Goal: Information Seeking & Learning: Learn about a topic

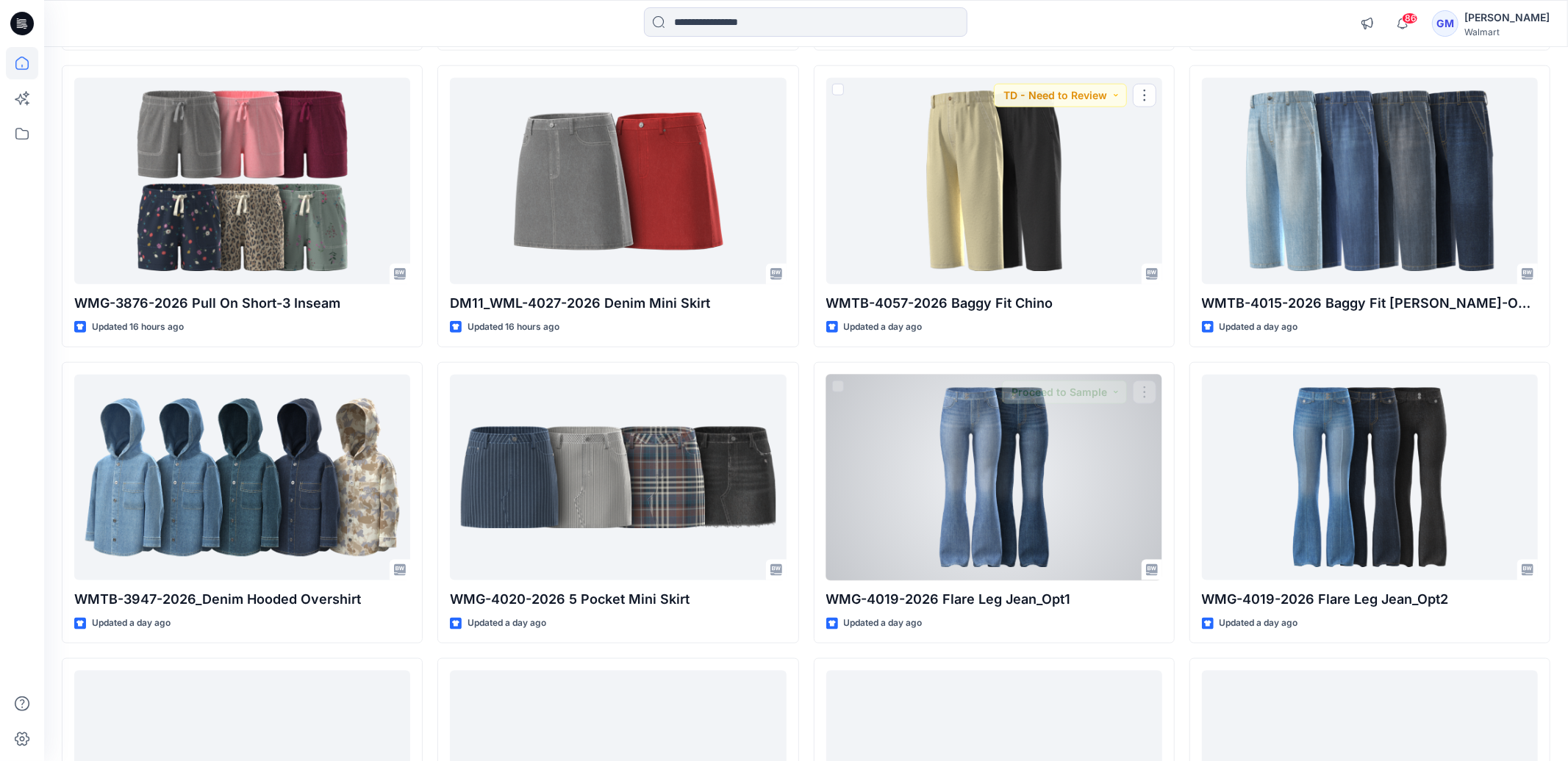
scroll to position [1379, 0]
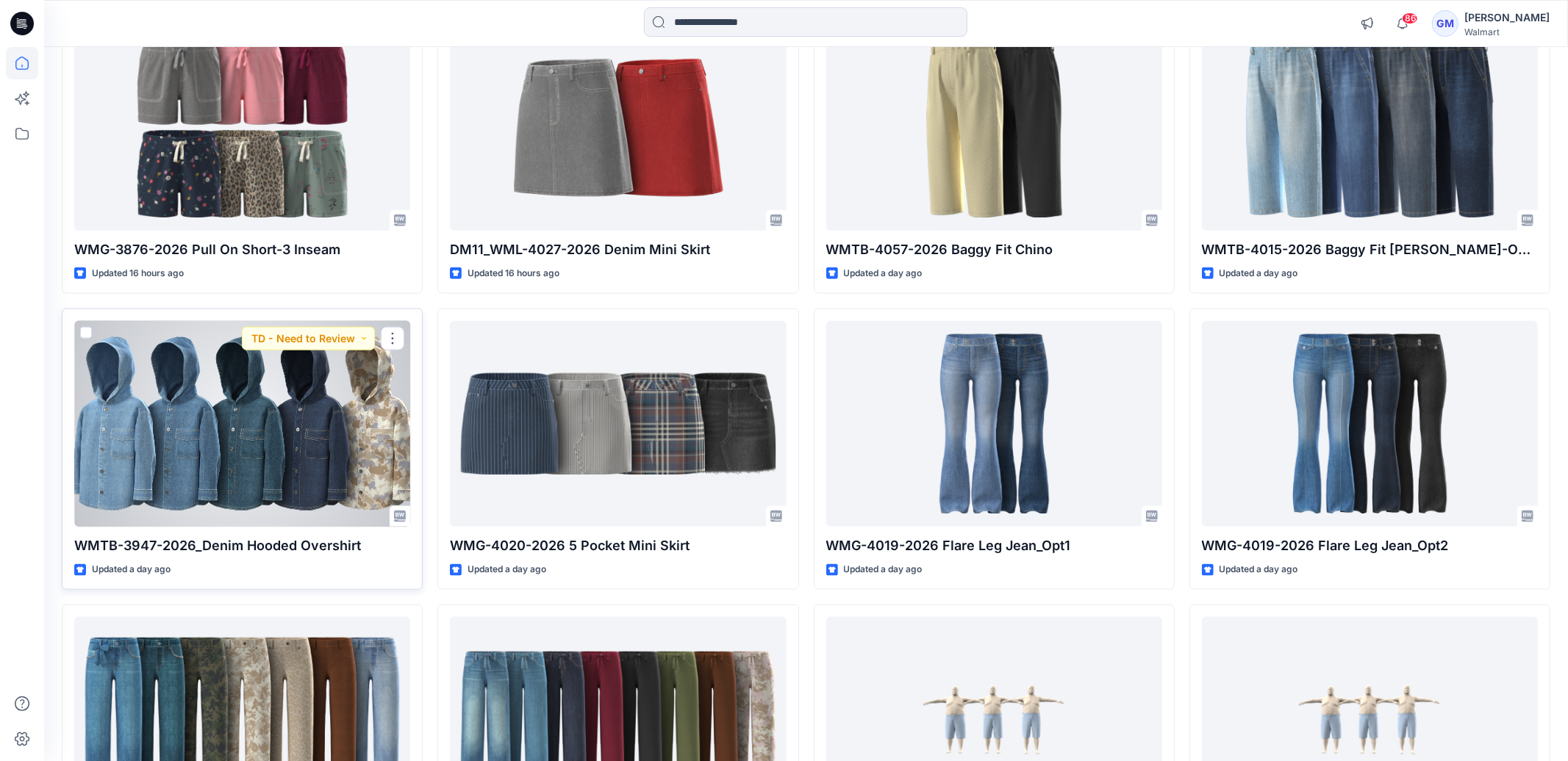
click at [279, 376] on div at bounding box center [241, 424] width 336 height 207
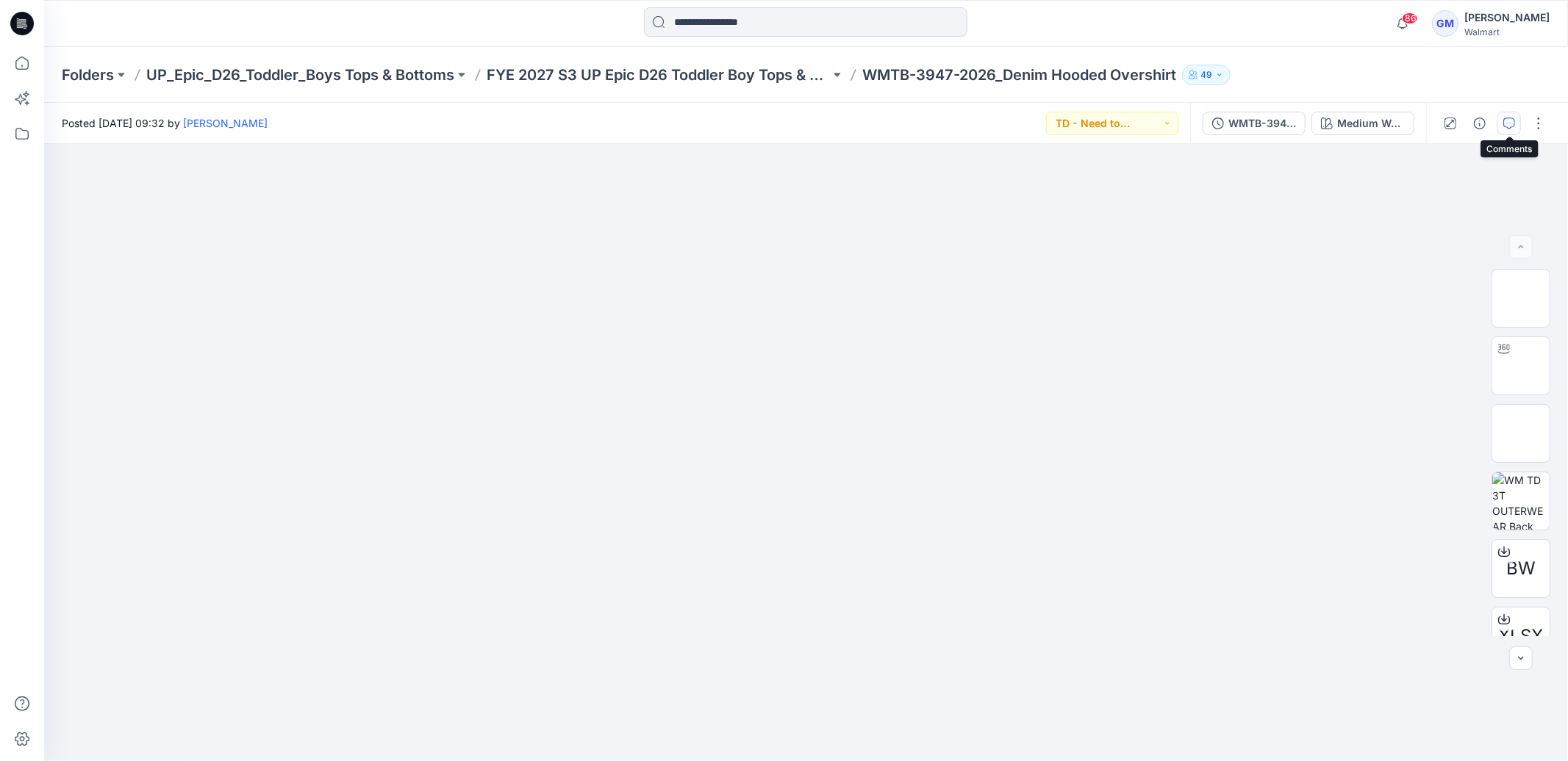
click at [1512, 121] on icon "button" at bounding box center [1509, 123] width 11 height 11
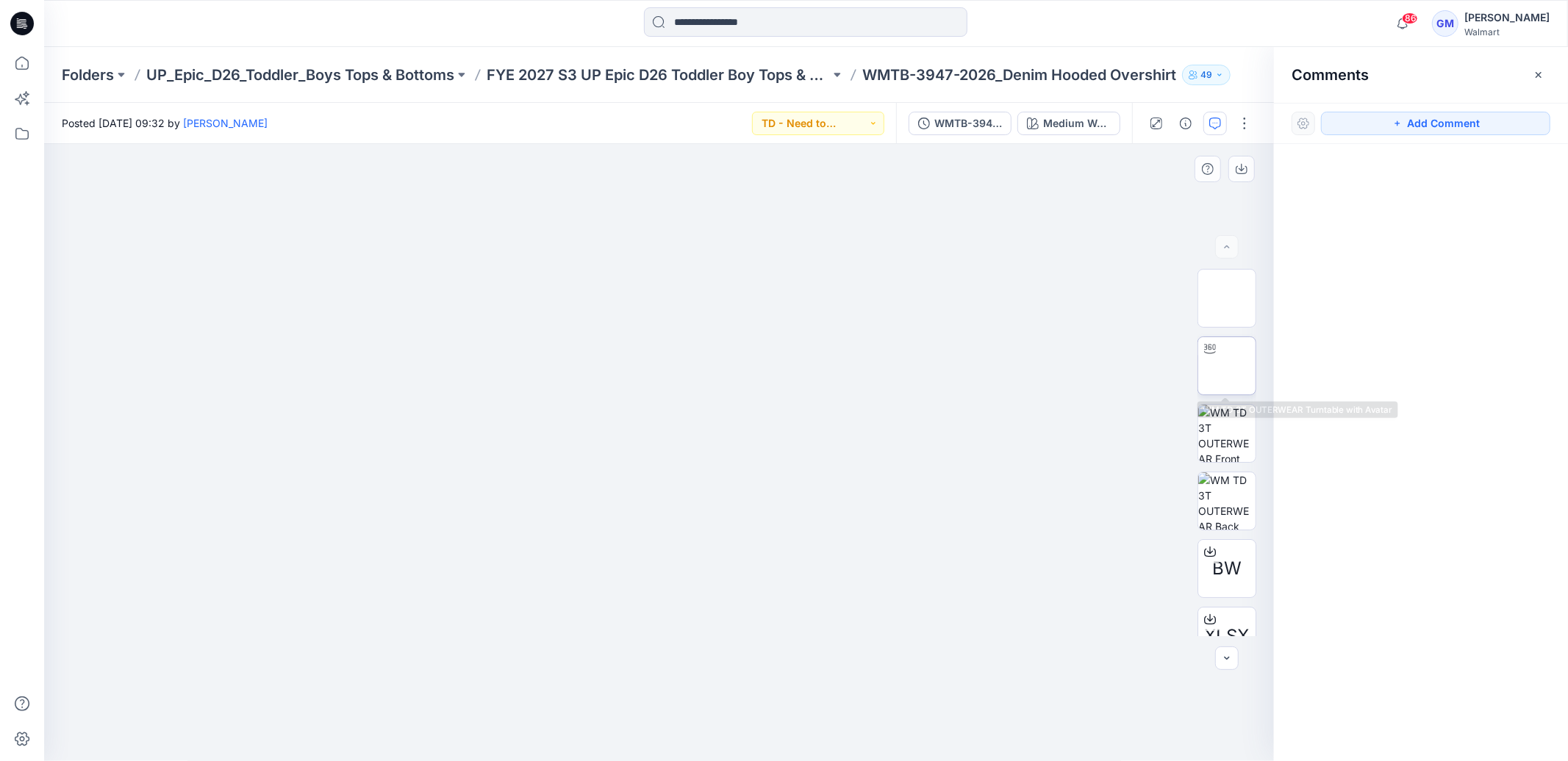
click at [1227, 366] on img at bounding box center [1227, 366] width 0 height 0
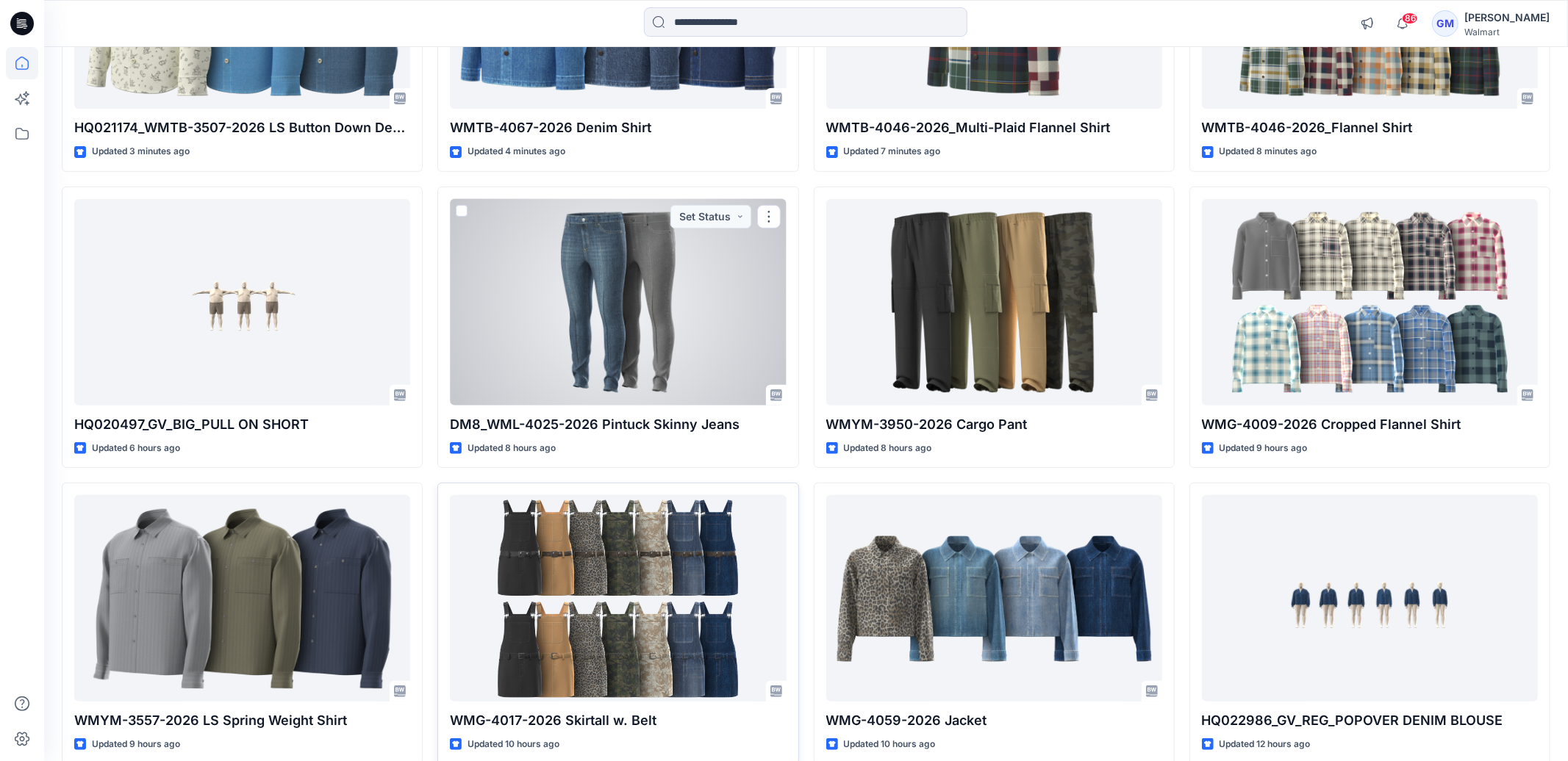
scroll to position [483, 0]
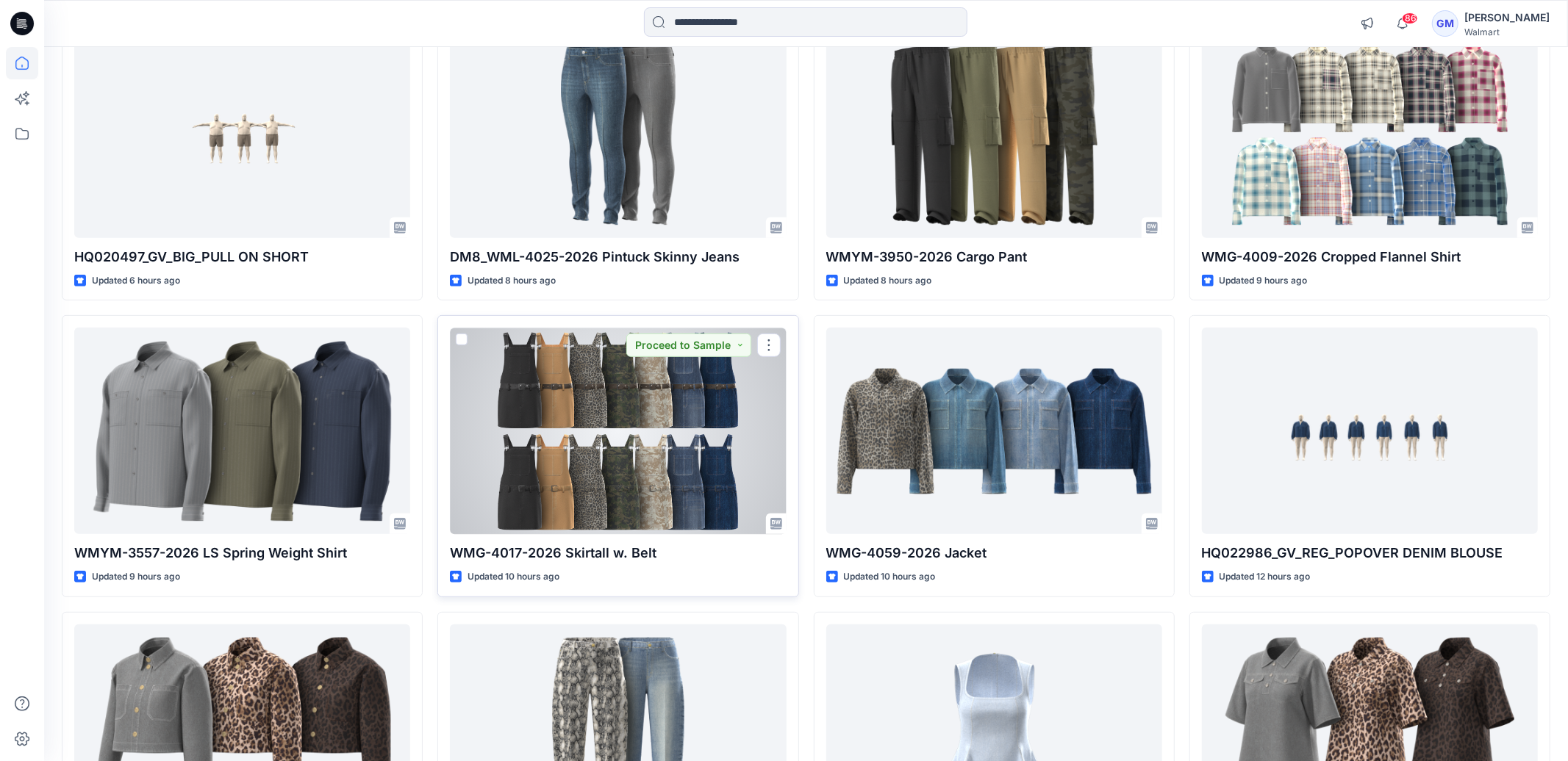
click at [528, 397] on div at bounding box center [617, 431] width 336 height 207
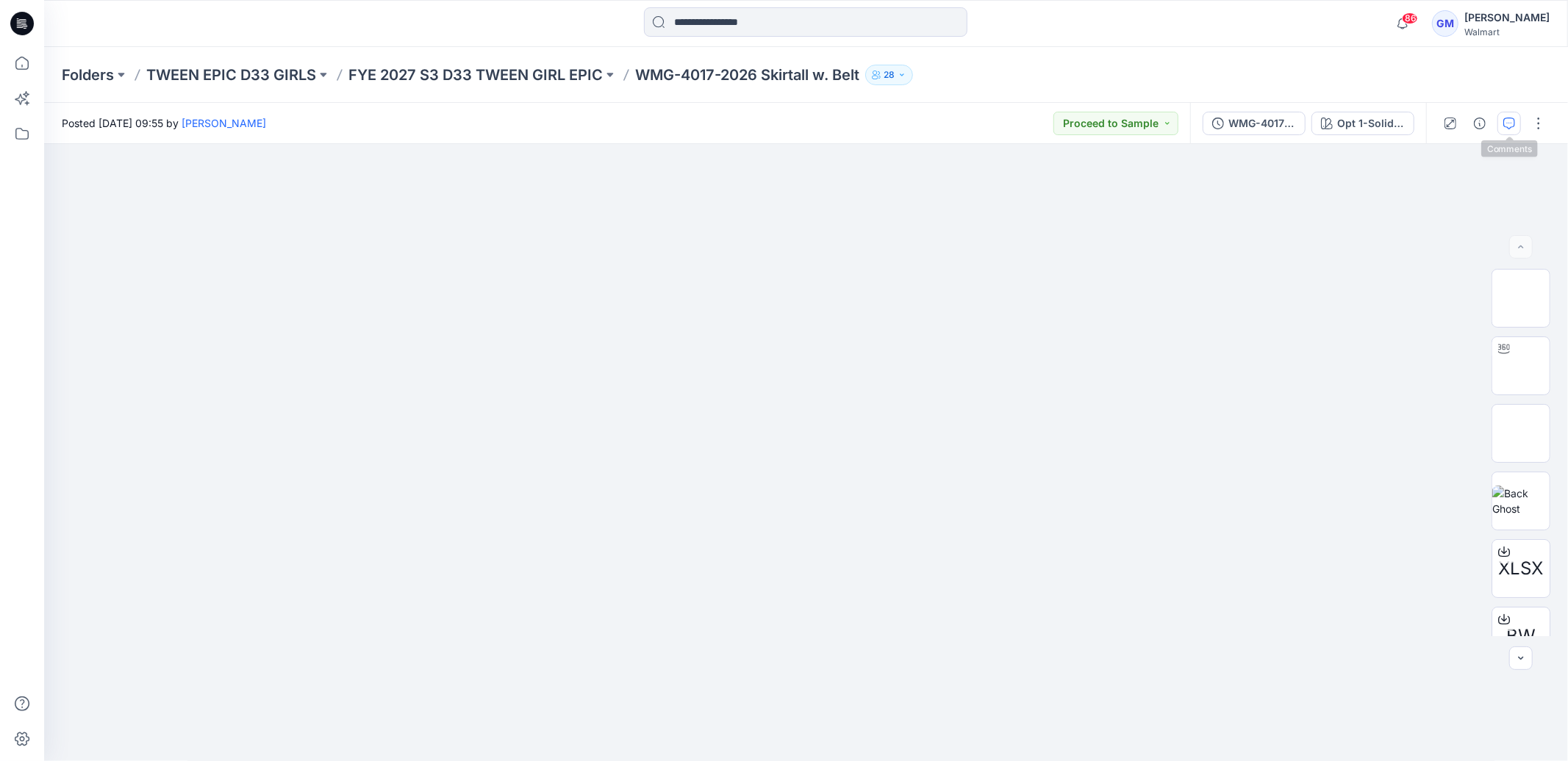
click at [1503, 119] on icon "button" at bounding box center [1509, 123] width 11 height 11
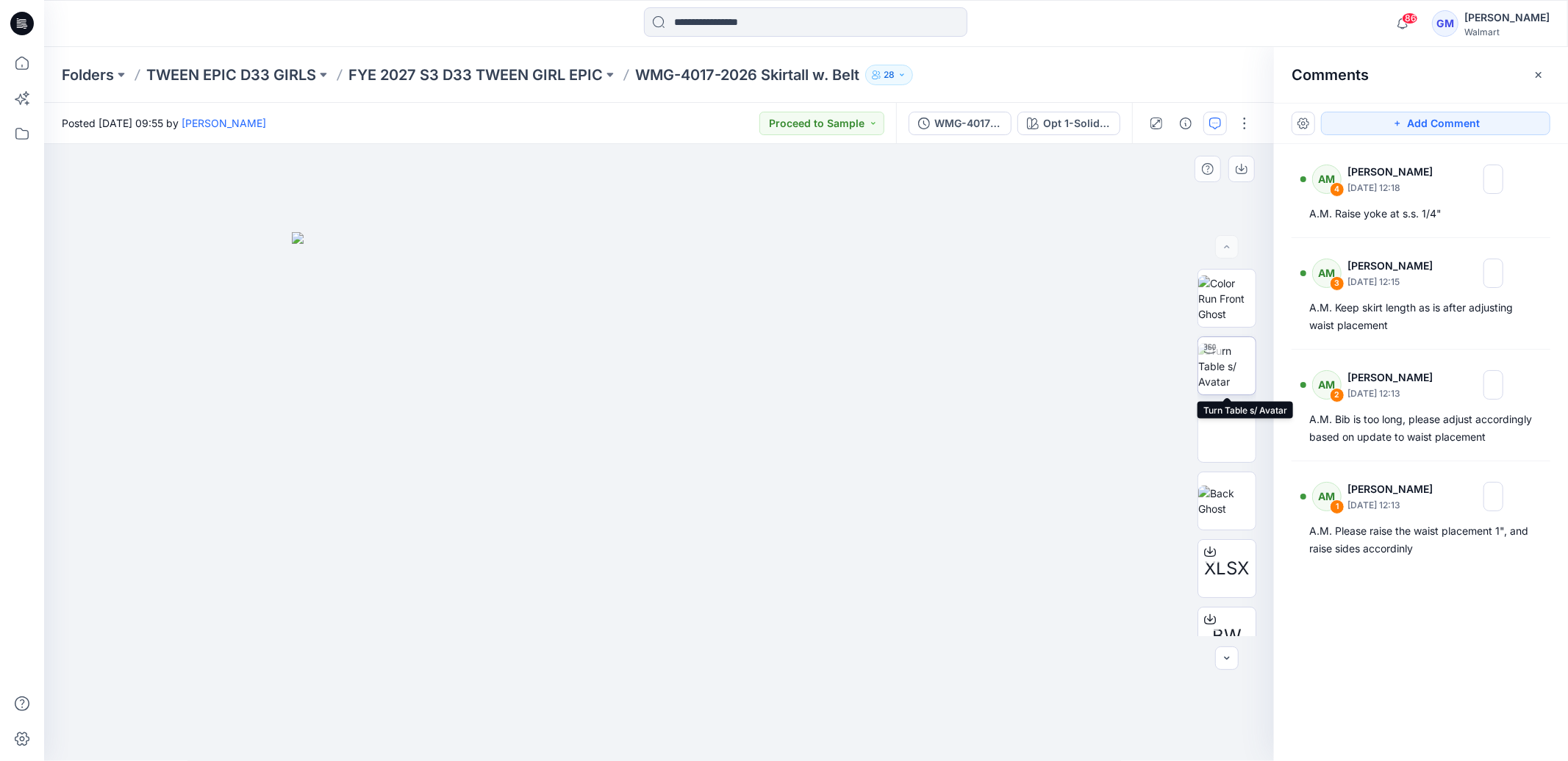
click at [1225, 371] on img at bounding box center [1227, 366] width 57 height 46
click at [1544, 75] on button "button" at bounding box center [1538, 75] width 24 height 24
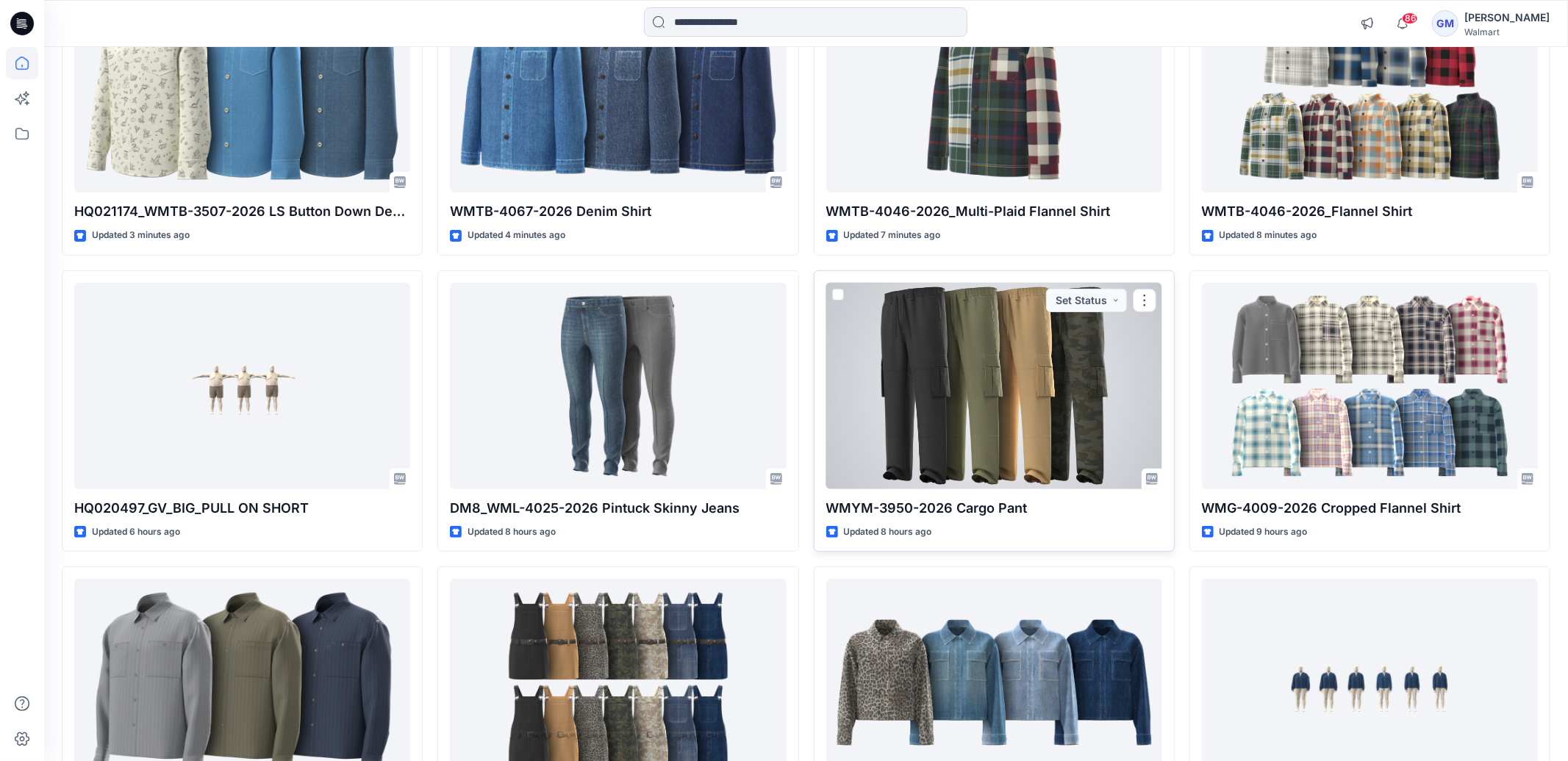
scroll to position [222, 0]
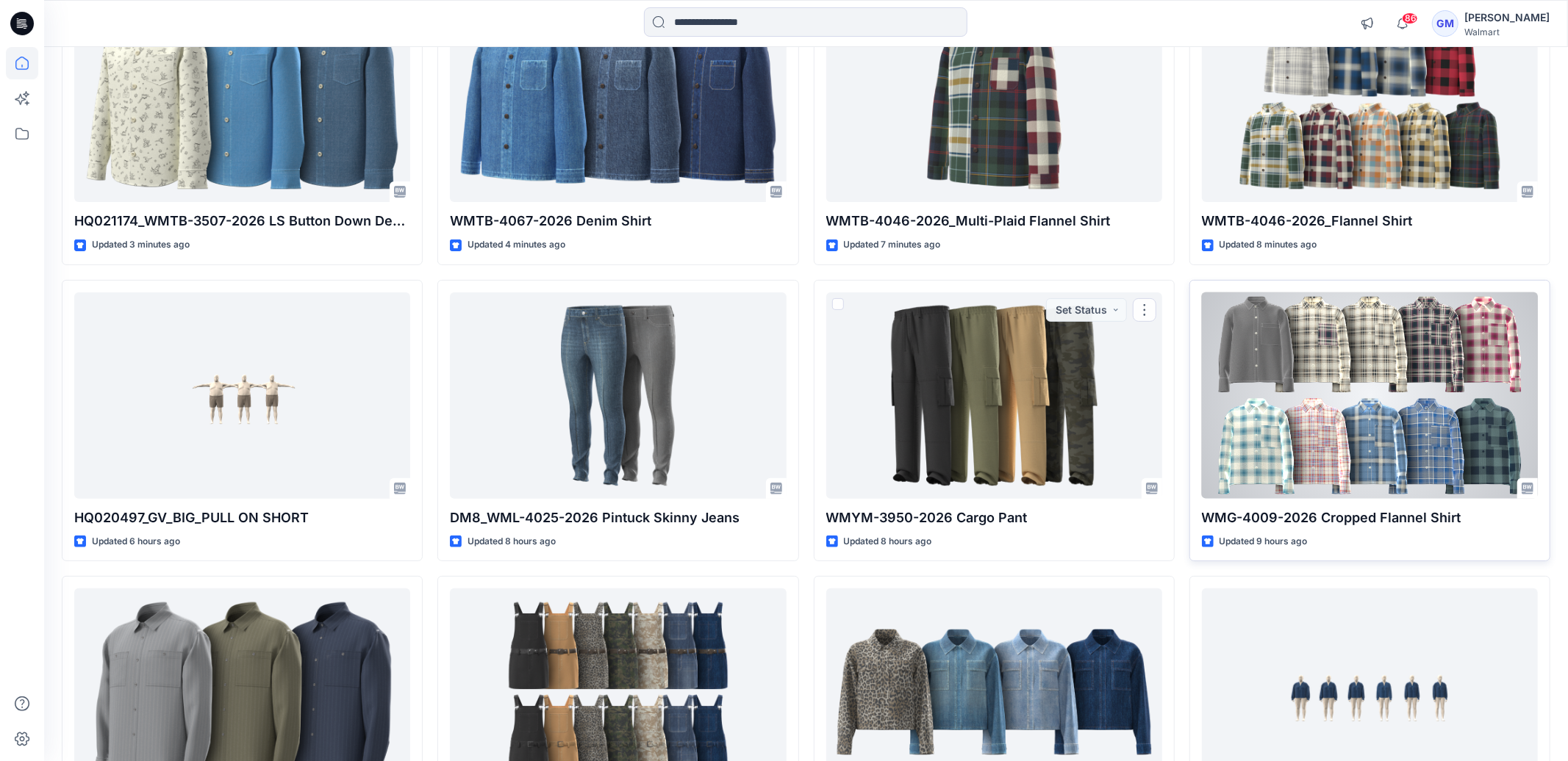
click at [1205, 394] on div at bounding box center [1369, 396] width 336 height 207
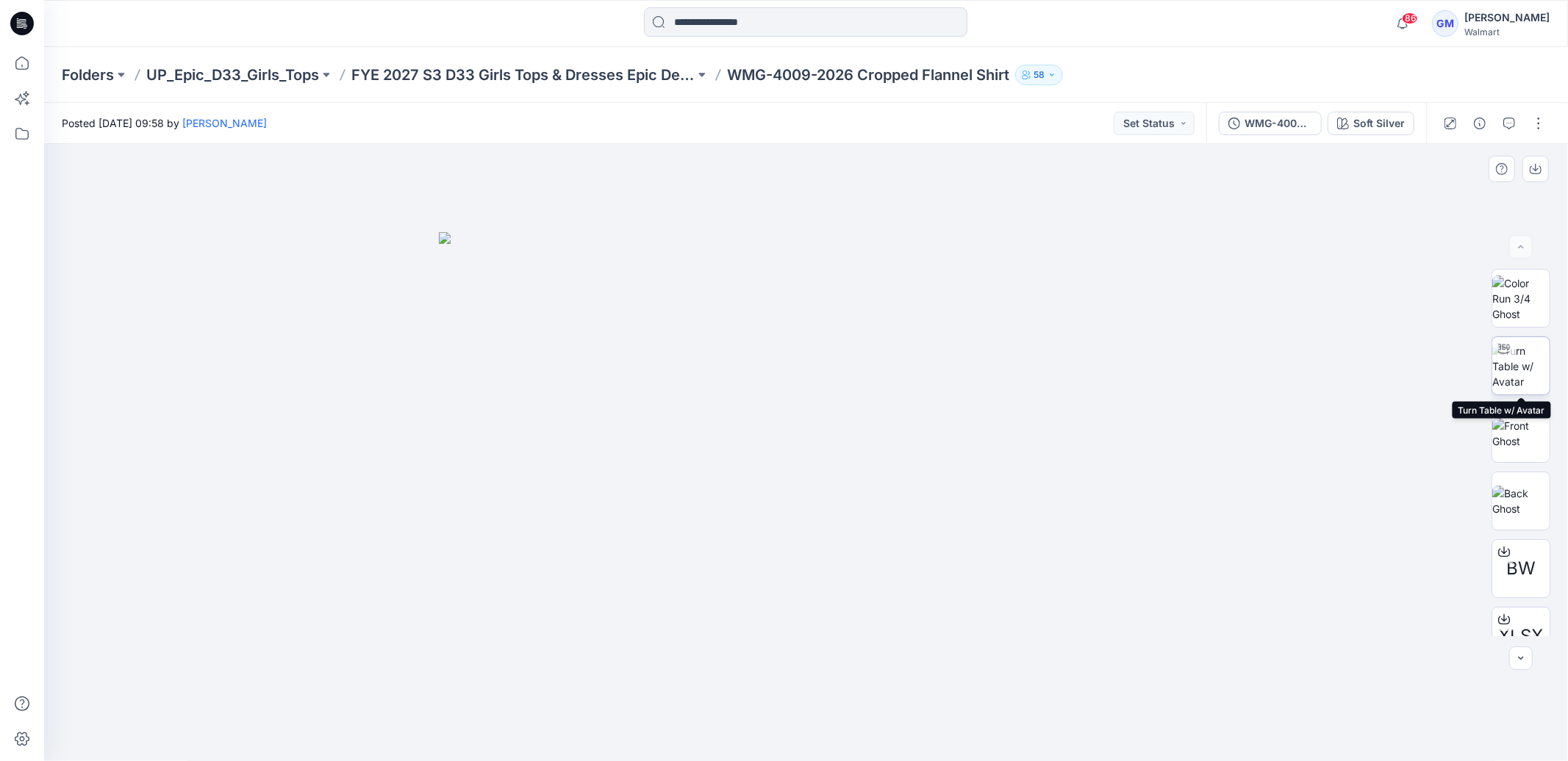
click at [1512, 369] on img at bounding box center [1520, 366] width 57 height 46
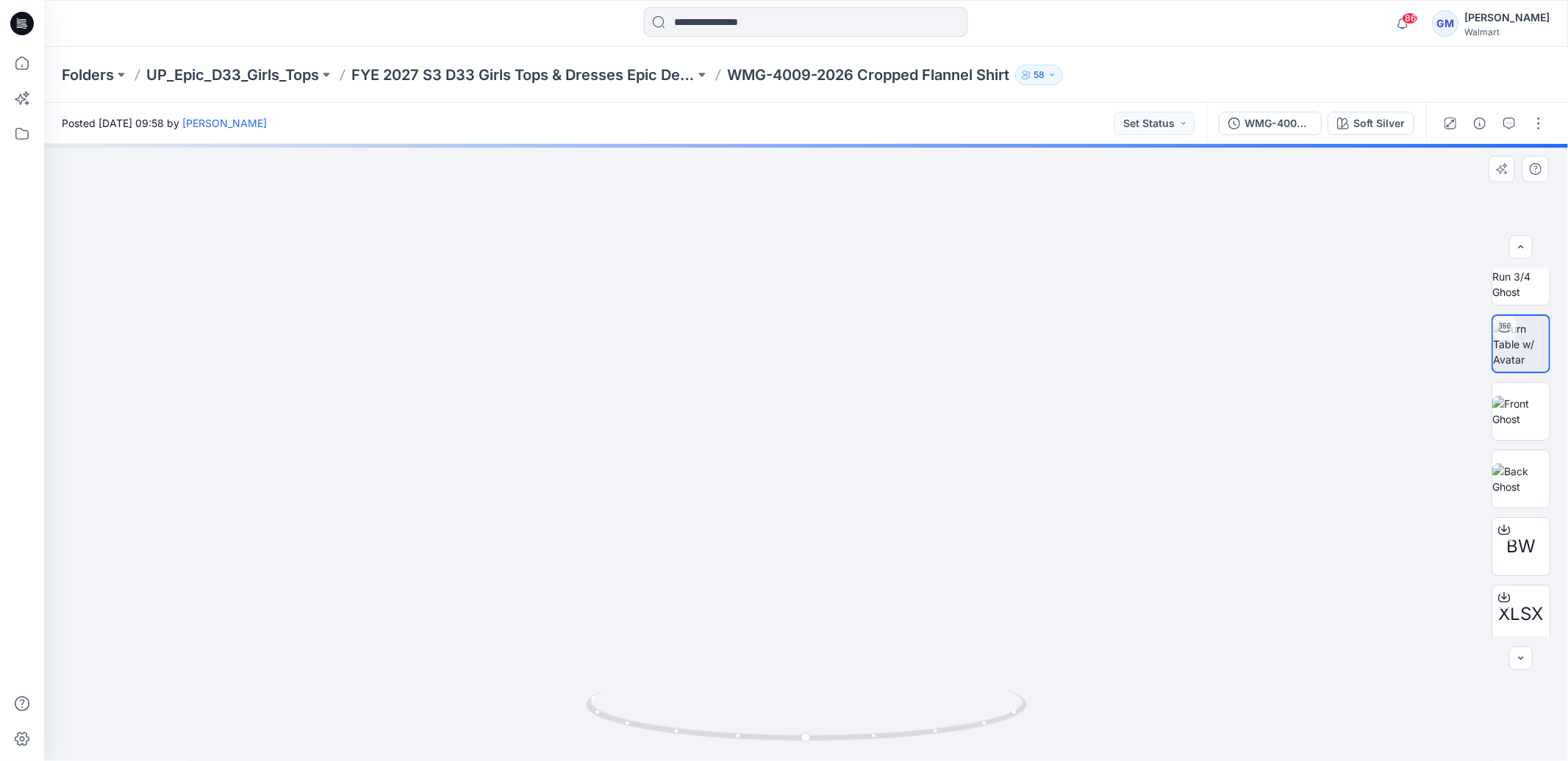
scroll to position [27, 0]
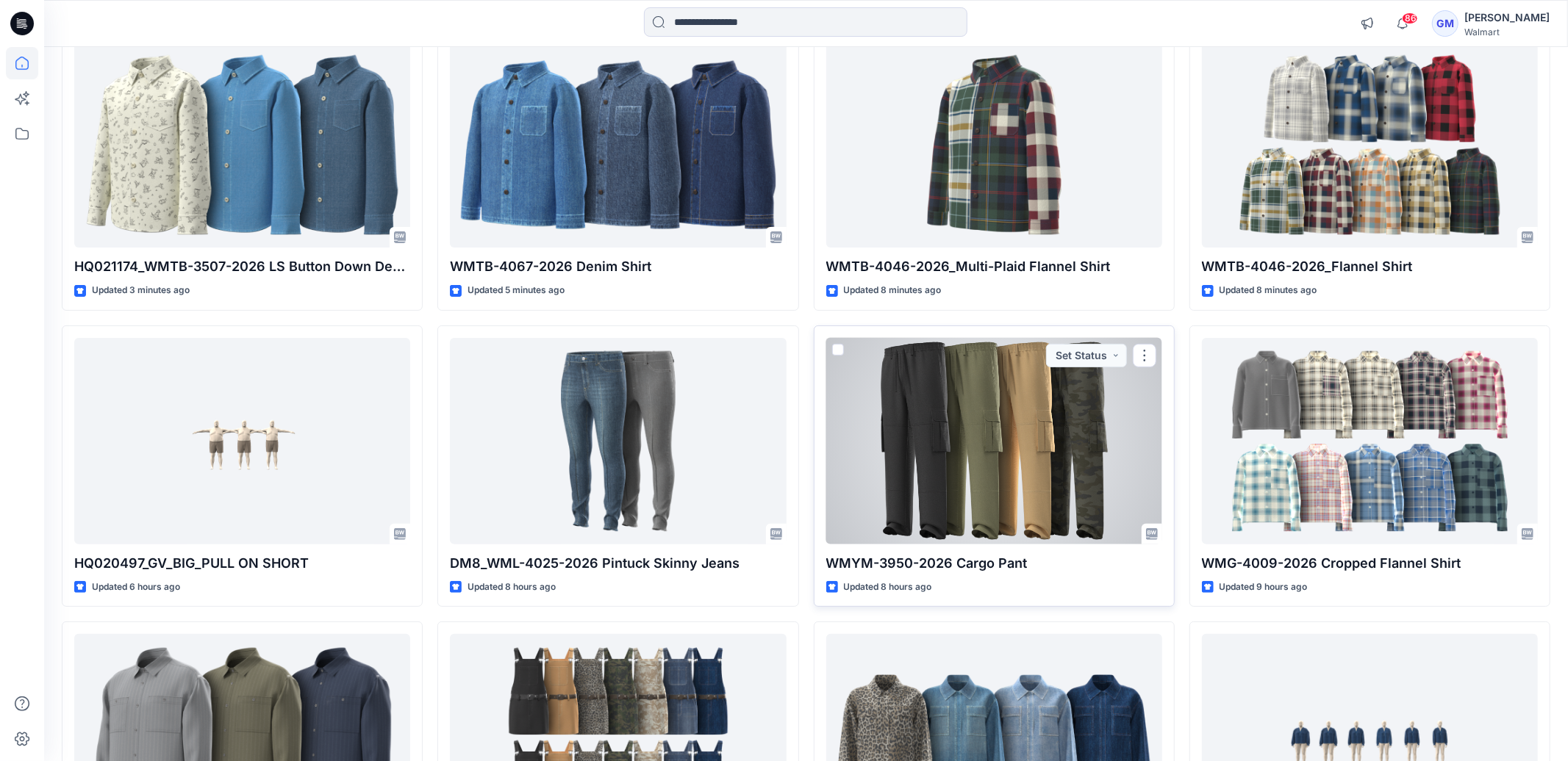
scroll to position [331, 0]
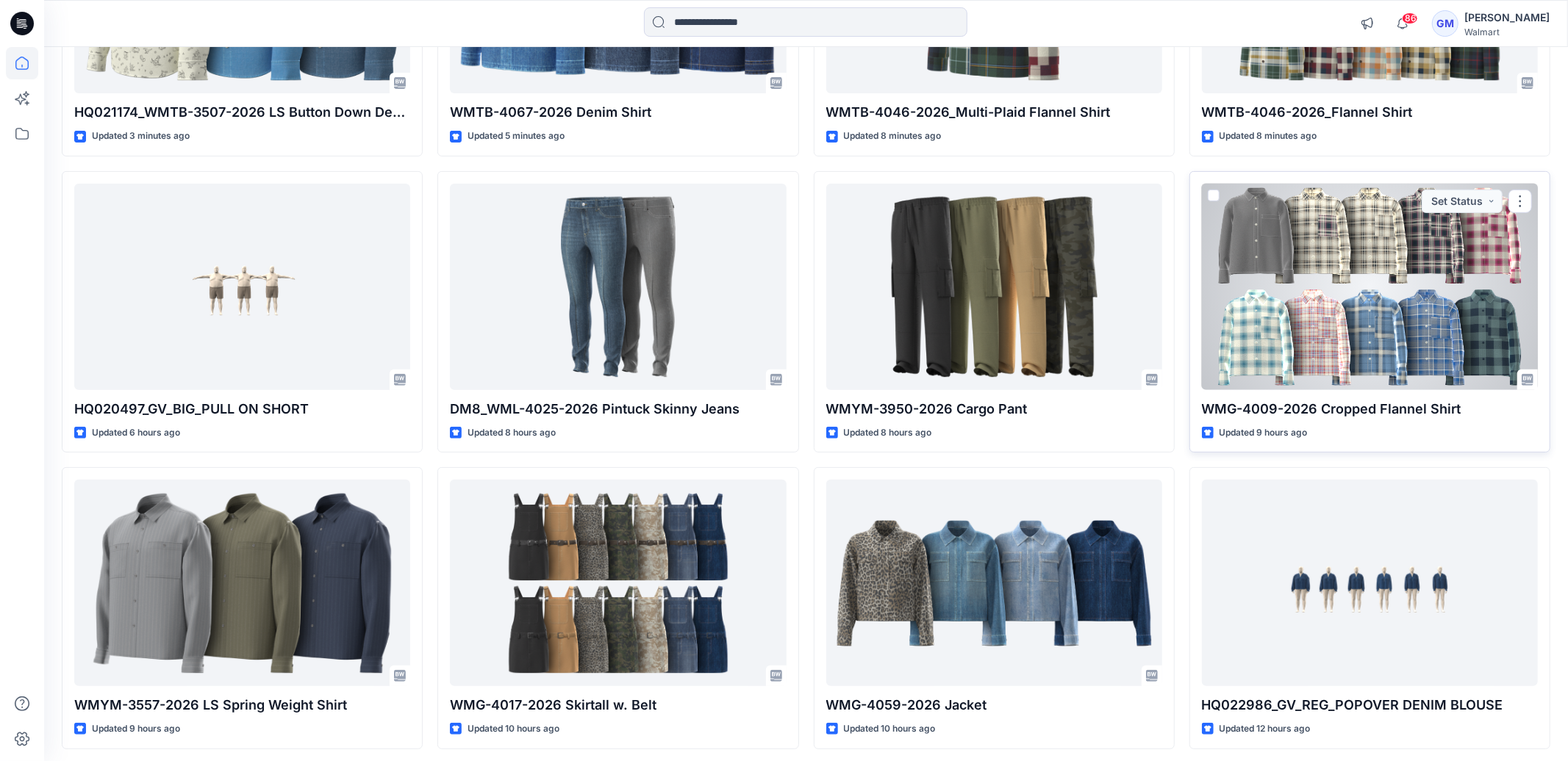
click at [1325, 321] on div at bounding box center [1369, 287] width 336 height 207
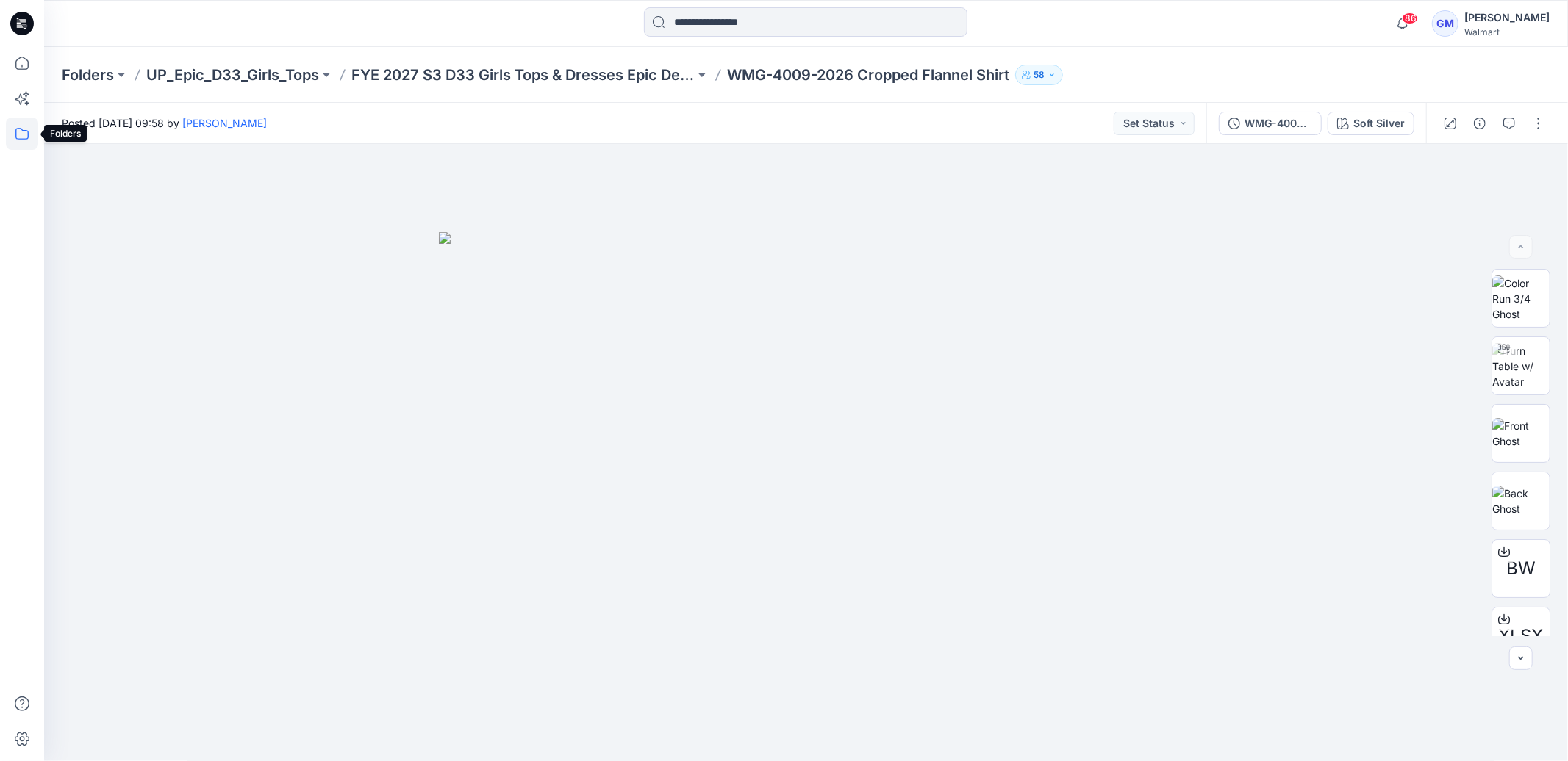
click at [15, 141] on icon at bounding box center [21, 133] width 32 height 32
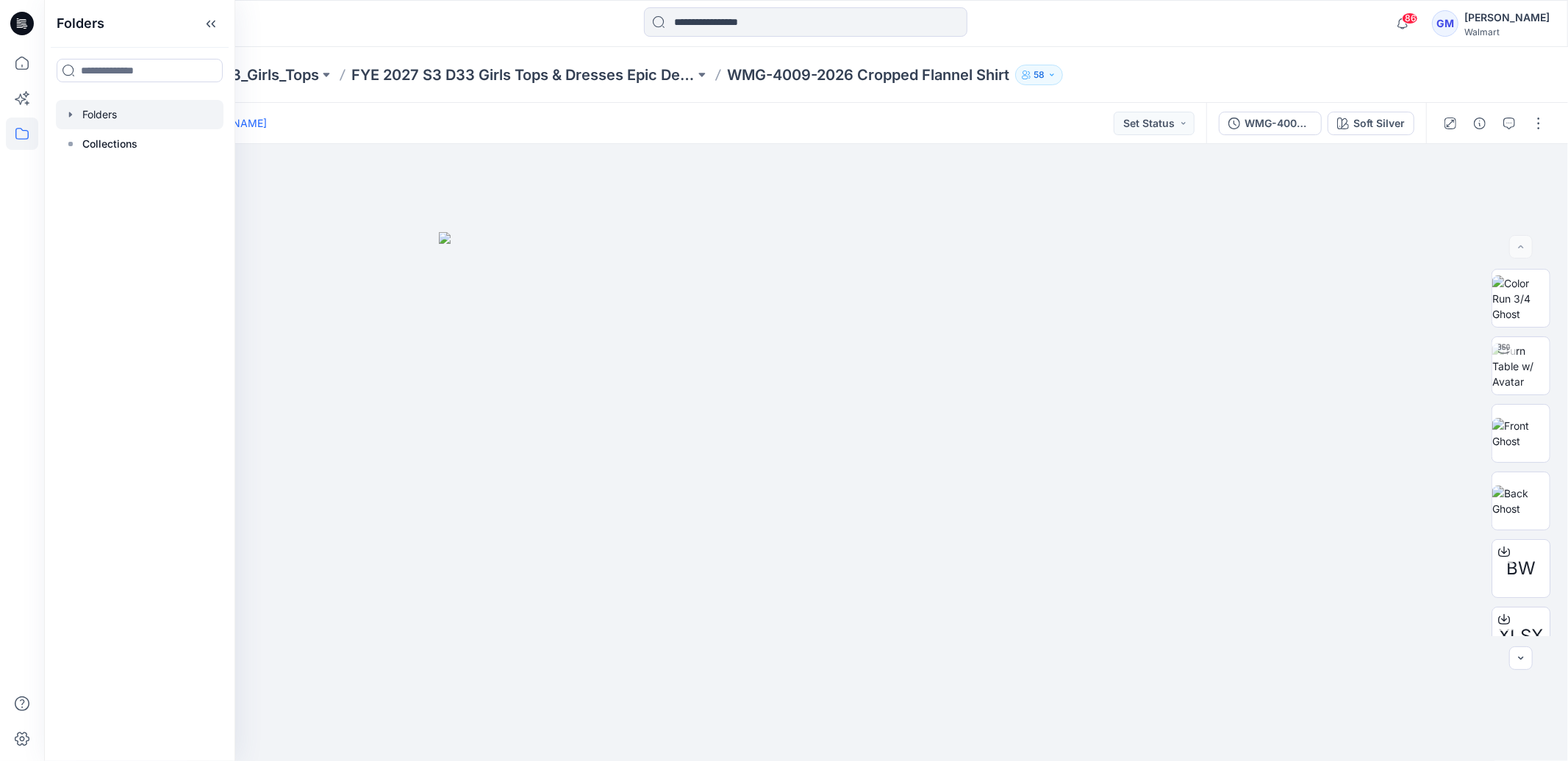
click at [129, 122] on div at bounding box center [139, 115] width 167 height 30
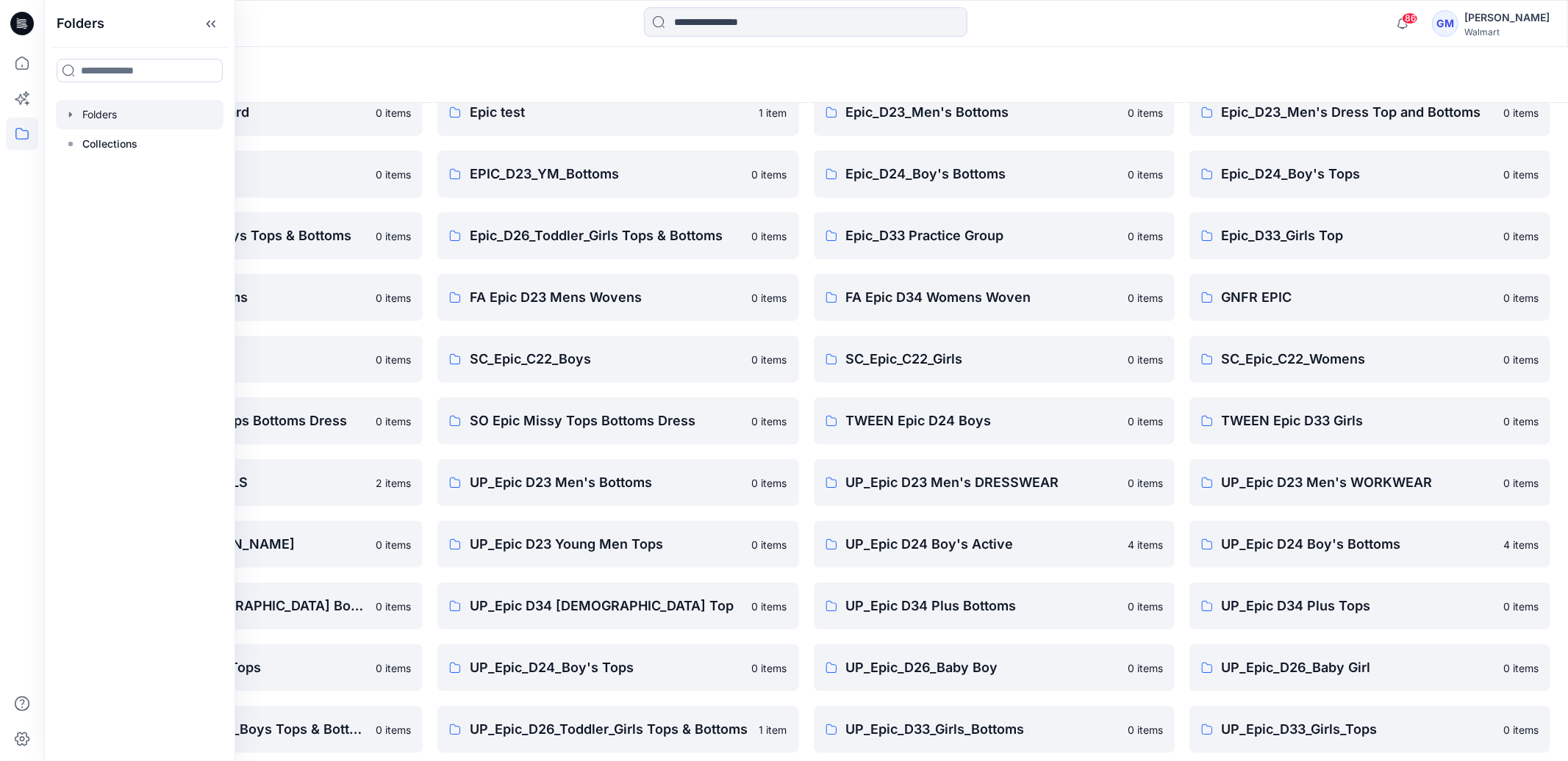
scroll to position [204, 0]
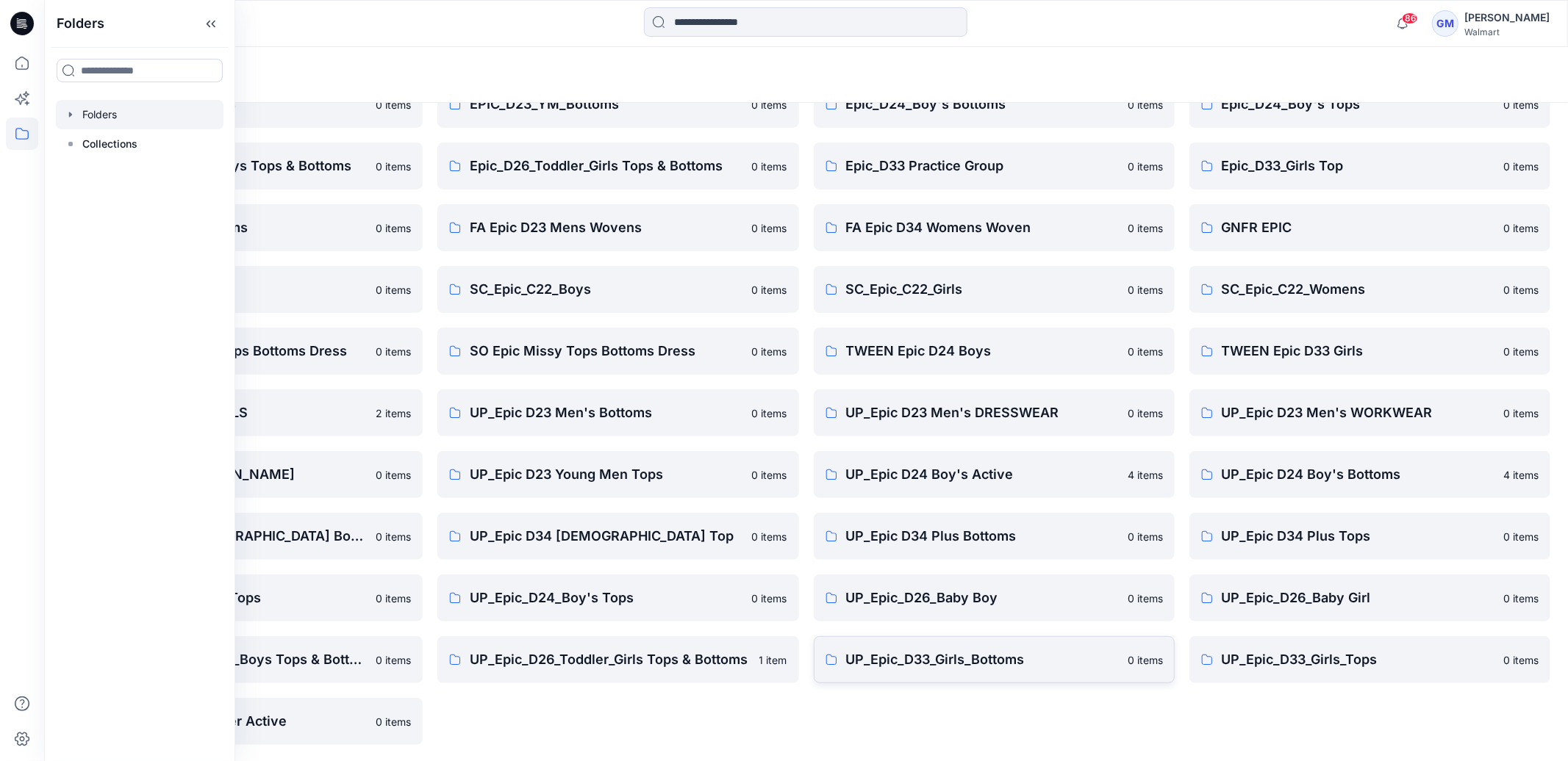
click at [938, 663] on p "UP_Epic_D33_Girls_Bottoms" at bounding box center [982, 659] width 272 height 21
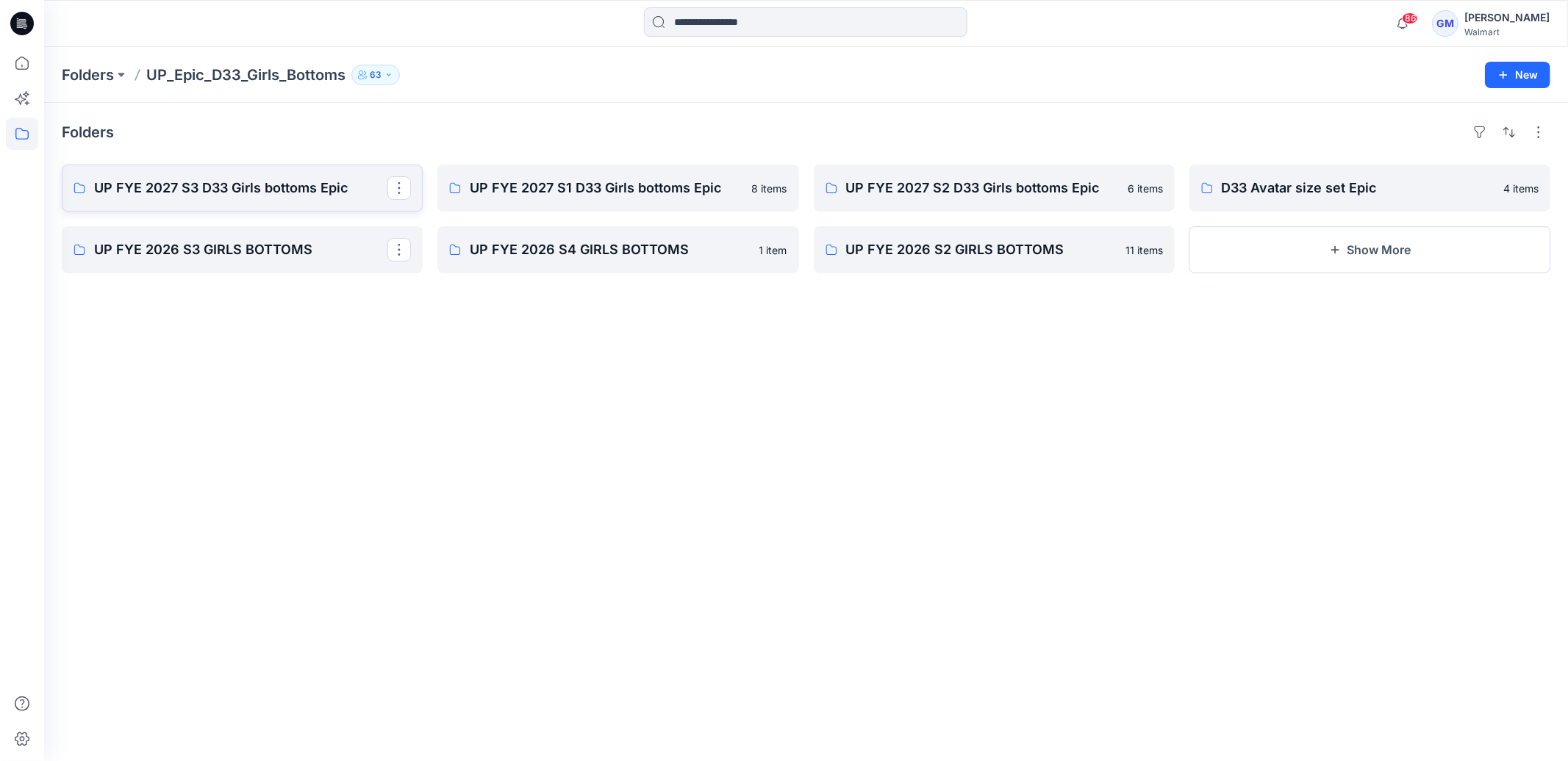
click at [149, 191] on p "UP FYE 2027 S3 D33 Girls bottoms Epic" at bounding box center [240, 188] width 293 height 21
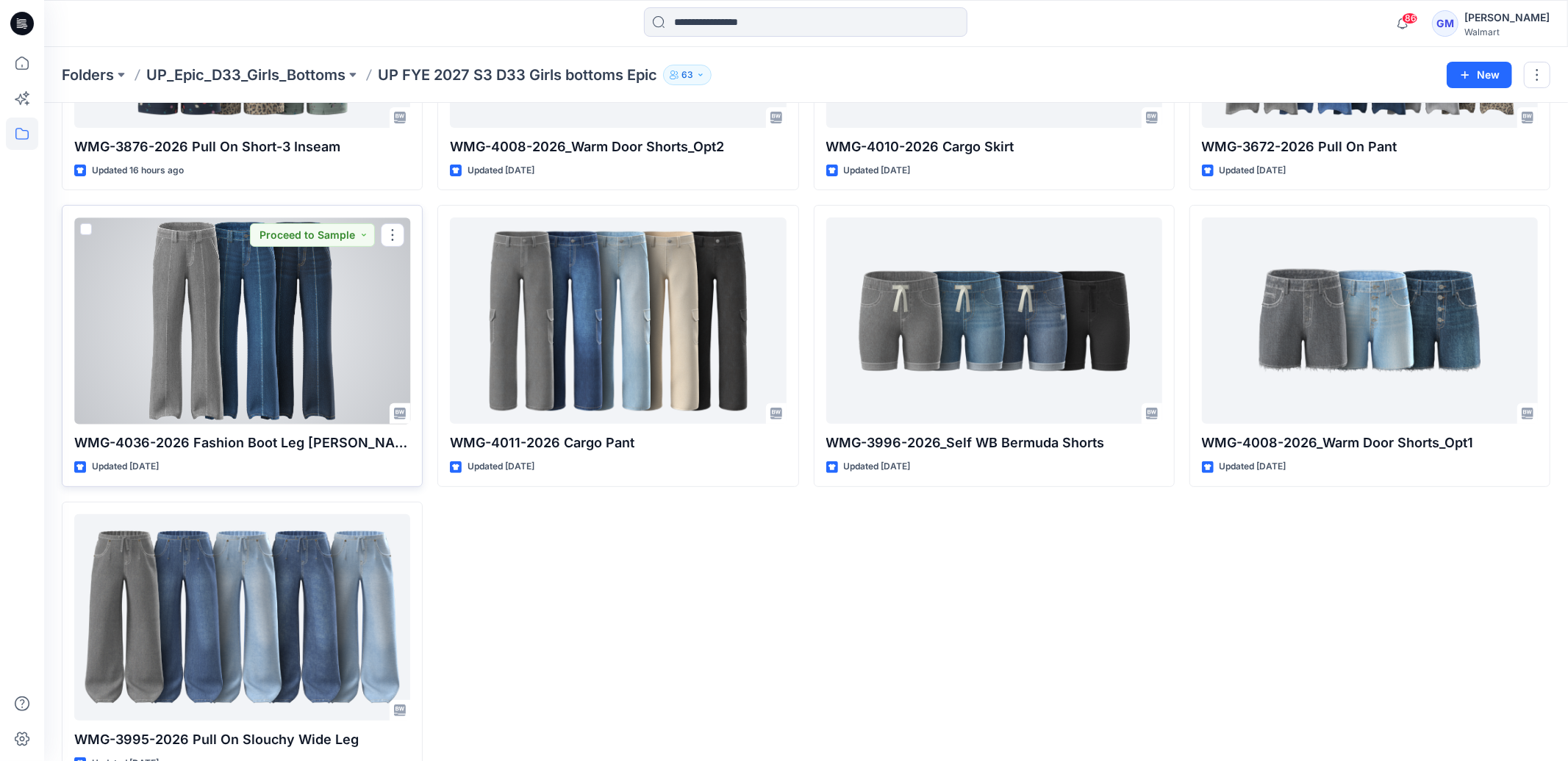
scroll to position [295, 0]
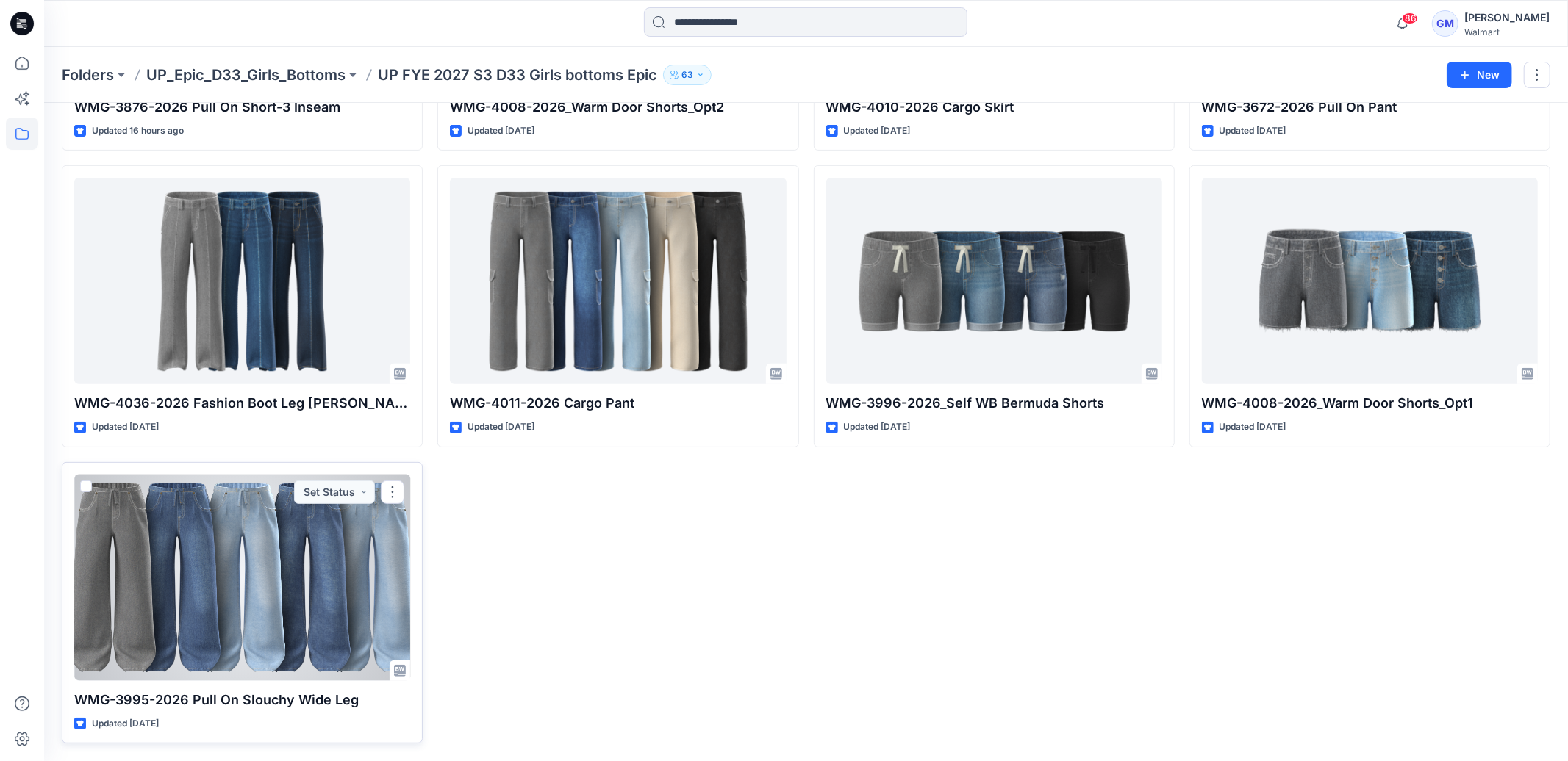
click at [224, 518] on div at bounding box center [241, 578] width 336 height 207
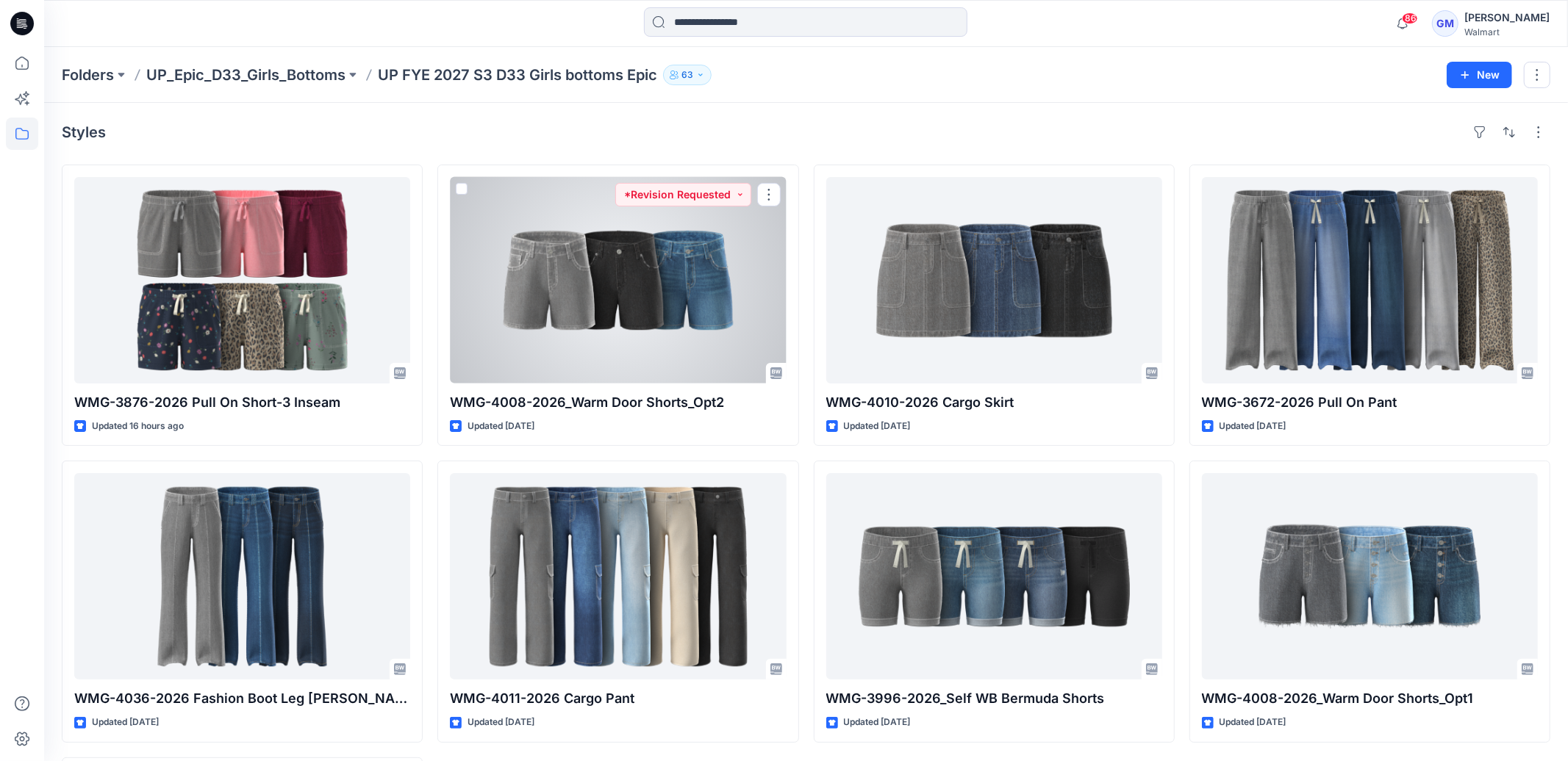
scroll to position [295, 0]
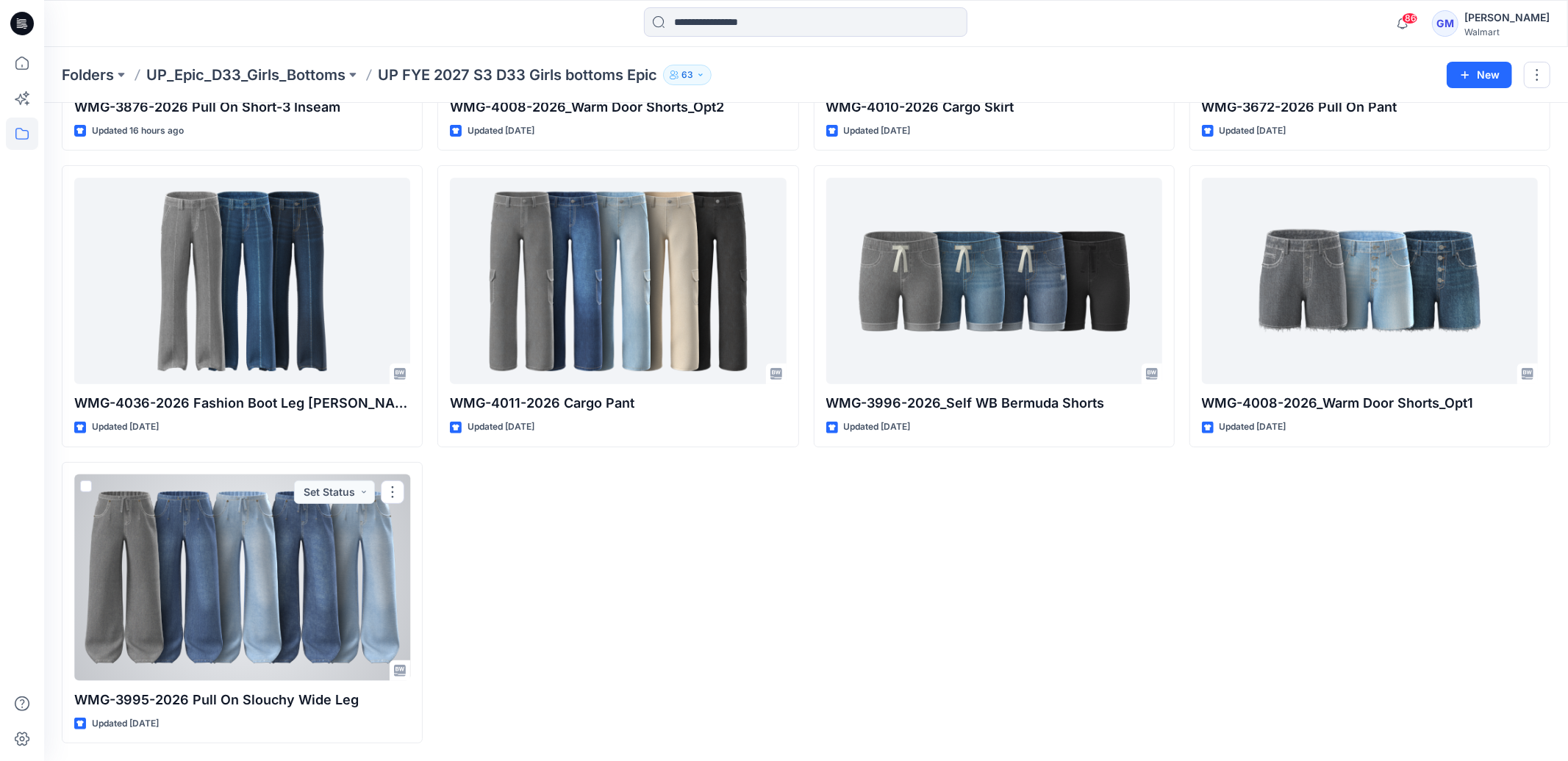
click at [336, 599] on div at bounding box center [241, 578] width 336 height 207
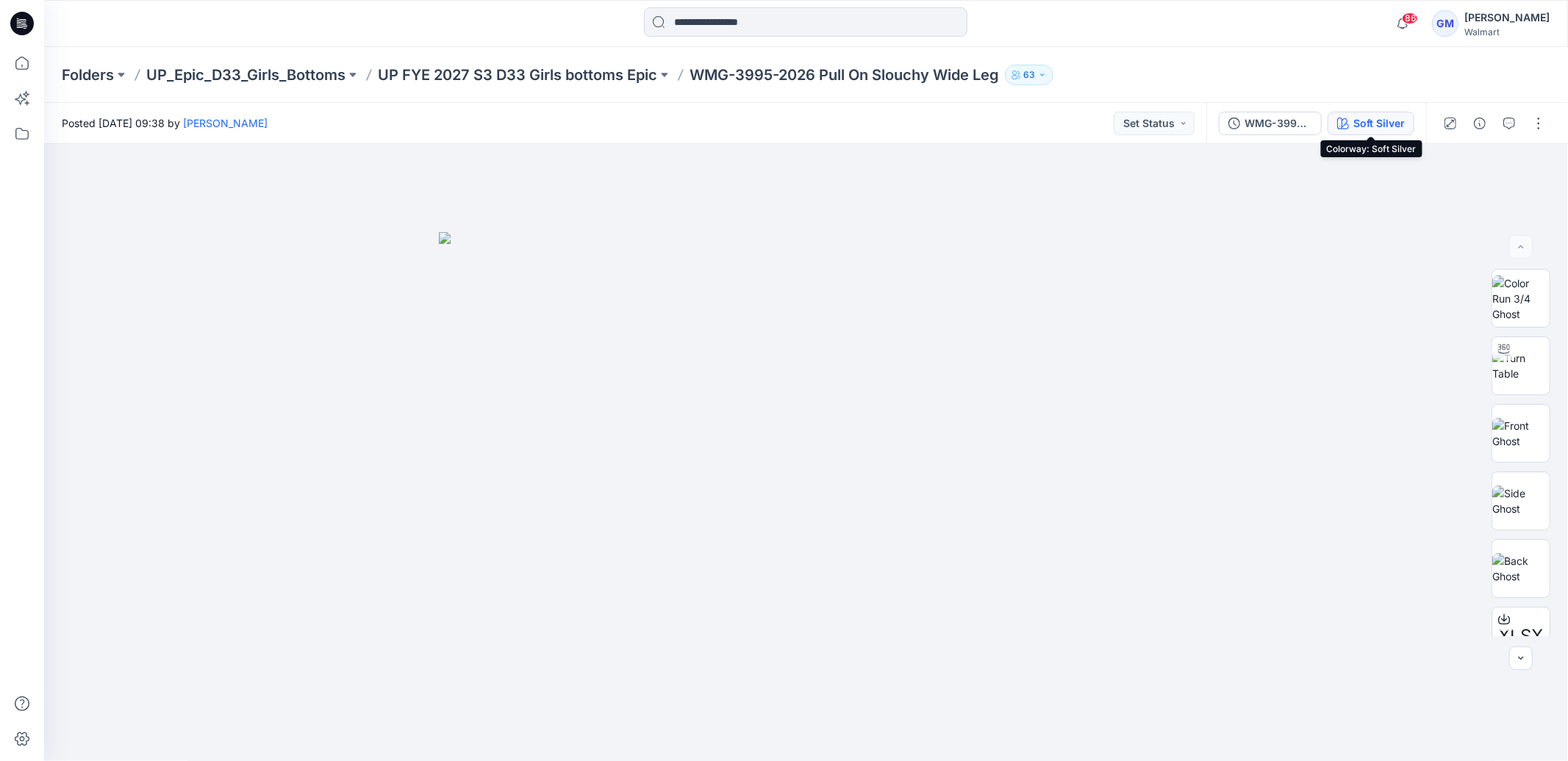
click at [1371, 122] on div "Soft Silver" at bounding box center [1378, 124] width 52 height 16
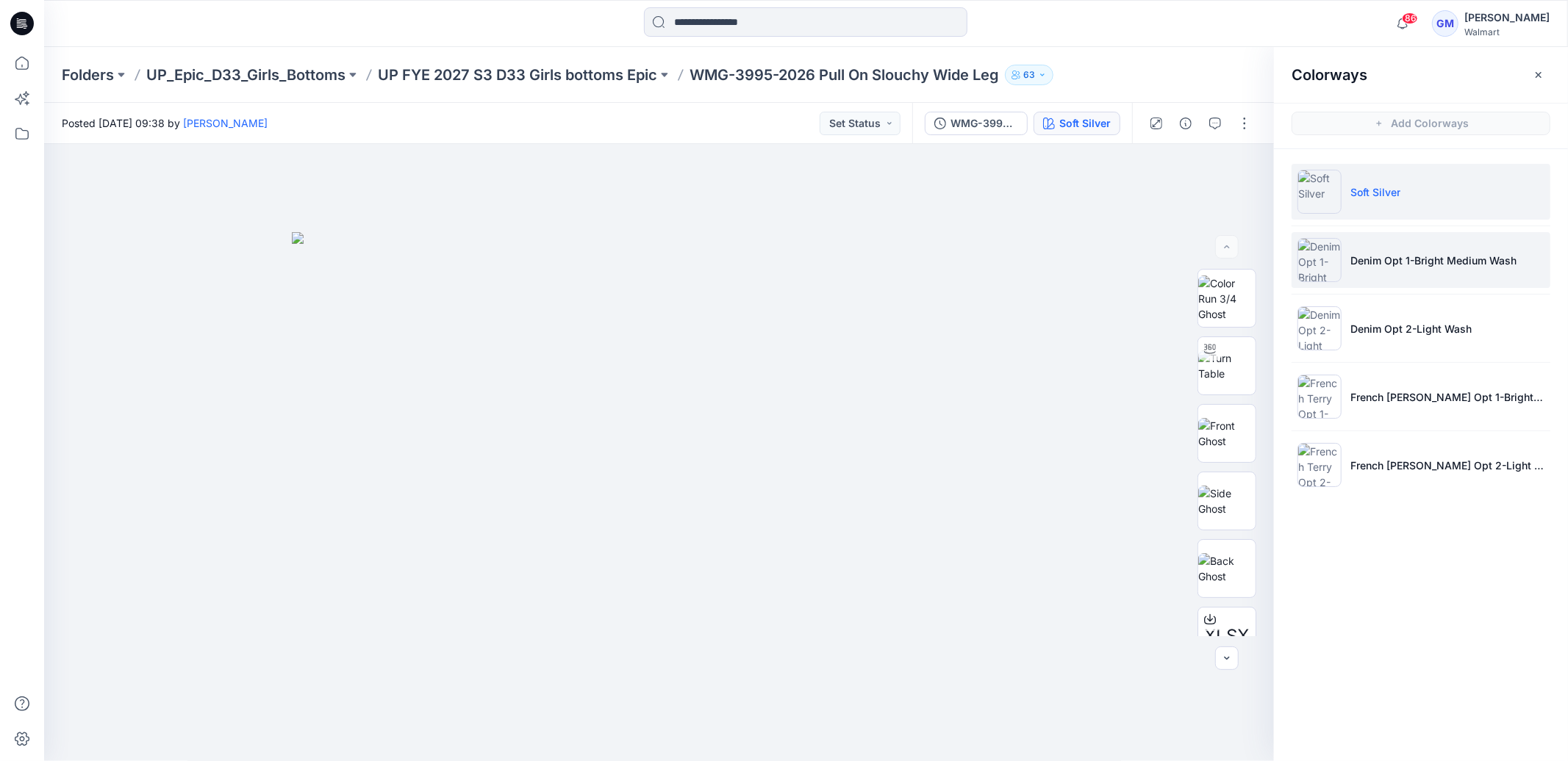
click at [1392, 266] on p "Denim Opt 1-Bright Medium Wash" at bounding box center [1433, 260] width 166 height 16
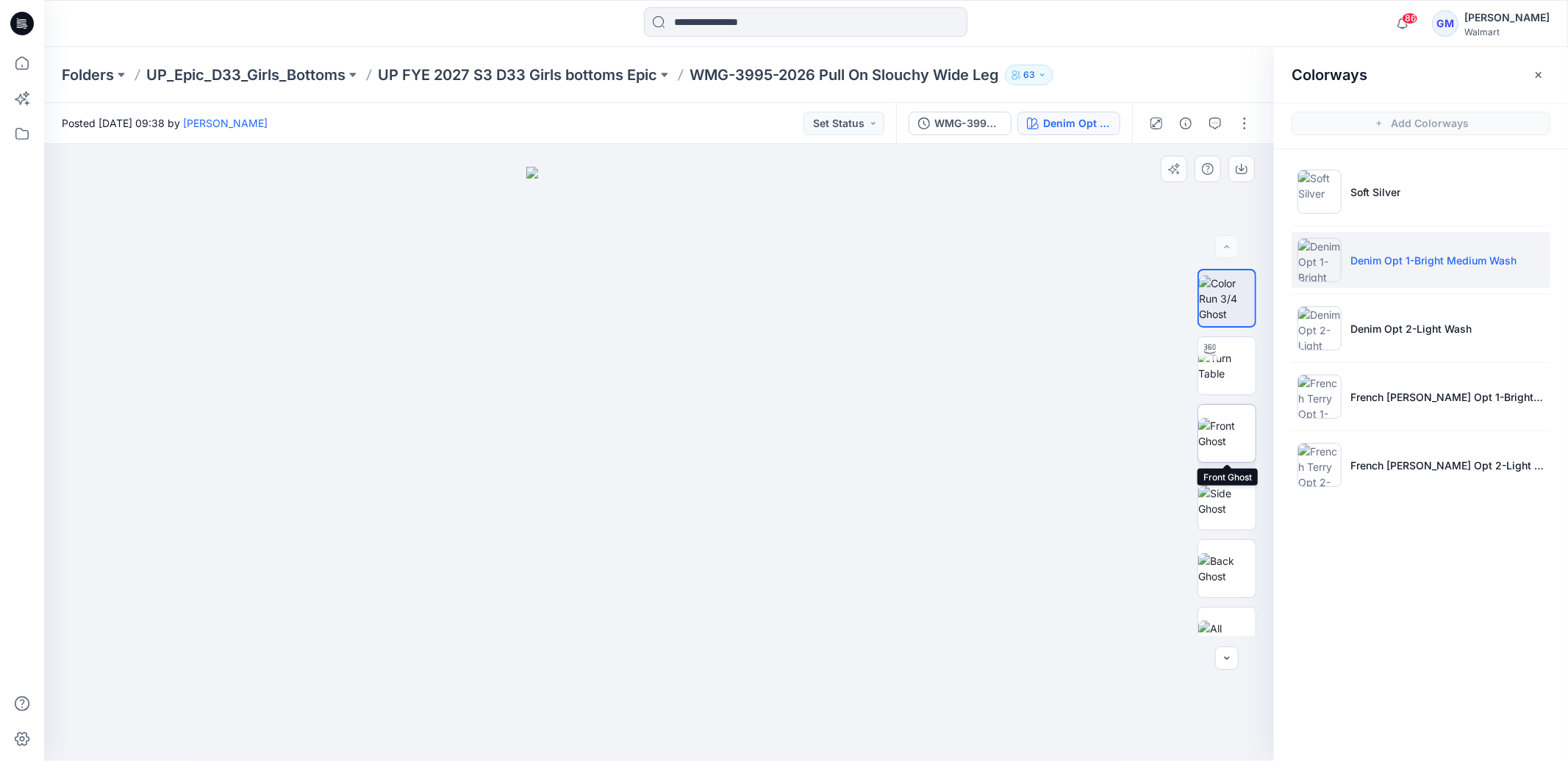
click at [1223, 435] on img at bounding box center [1227, 434] width 57 height 31
click at [1230, 370] on img at bounding box center [1227, 366] width 57 height 31
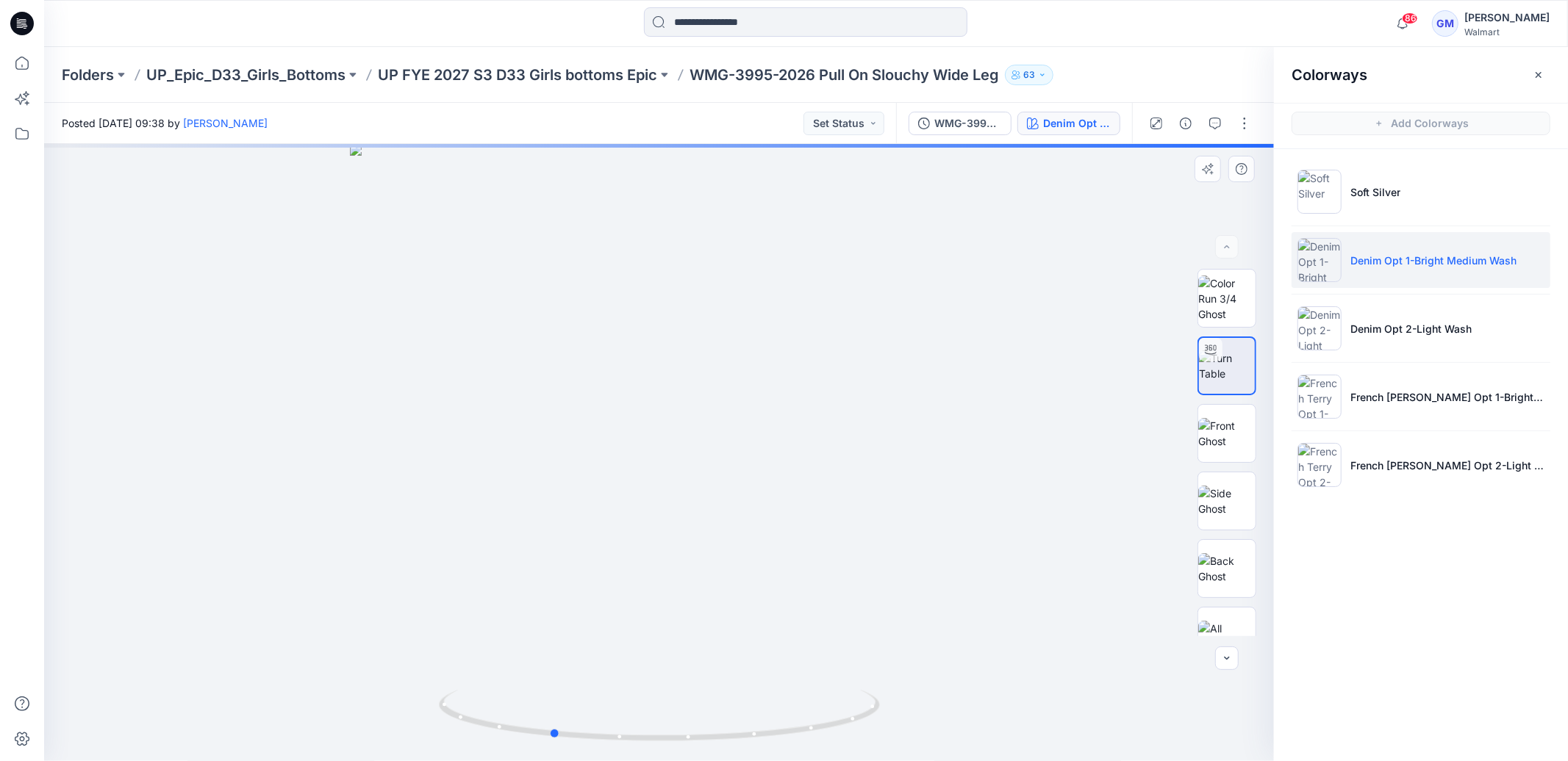
drag, startPoint x: 619, startPoint y: 487, endPoint x: 511, endPoint y: 469, distance: 109.5
click at [511, 469] on div at bounding box center [659, 453] width 1230 height 617
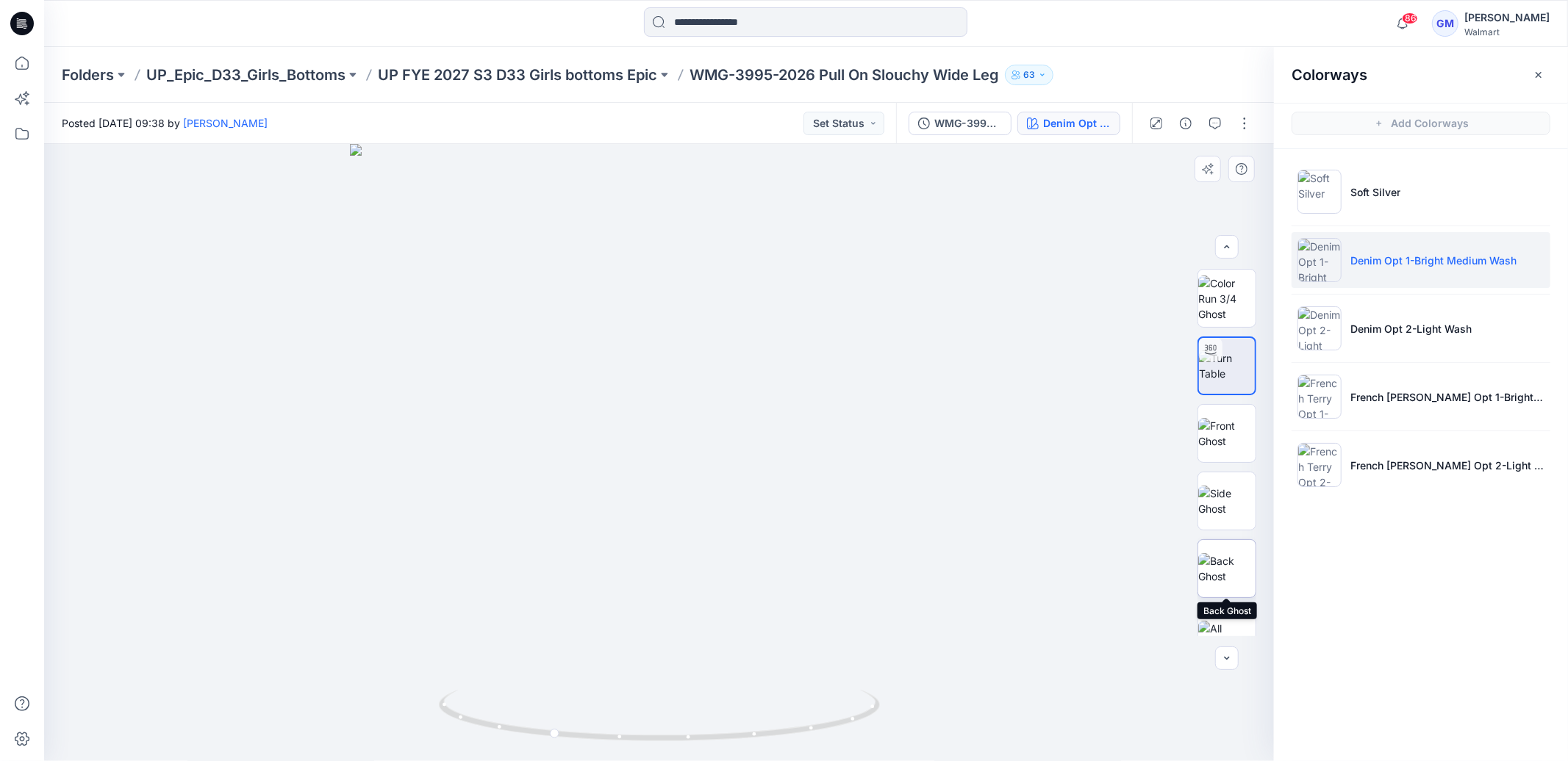
click at [1237, 564] on img at bounding box center [1227, 568] width 57 height 31
click at [1231, 500] on img at bounding box center [1227, 499] width 57 height 31
drag, startPoint x: 1540, startPoint y: 69, endPoint x: 1516, endPoint y: 72, distance: 24.2
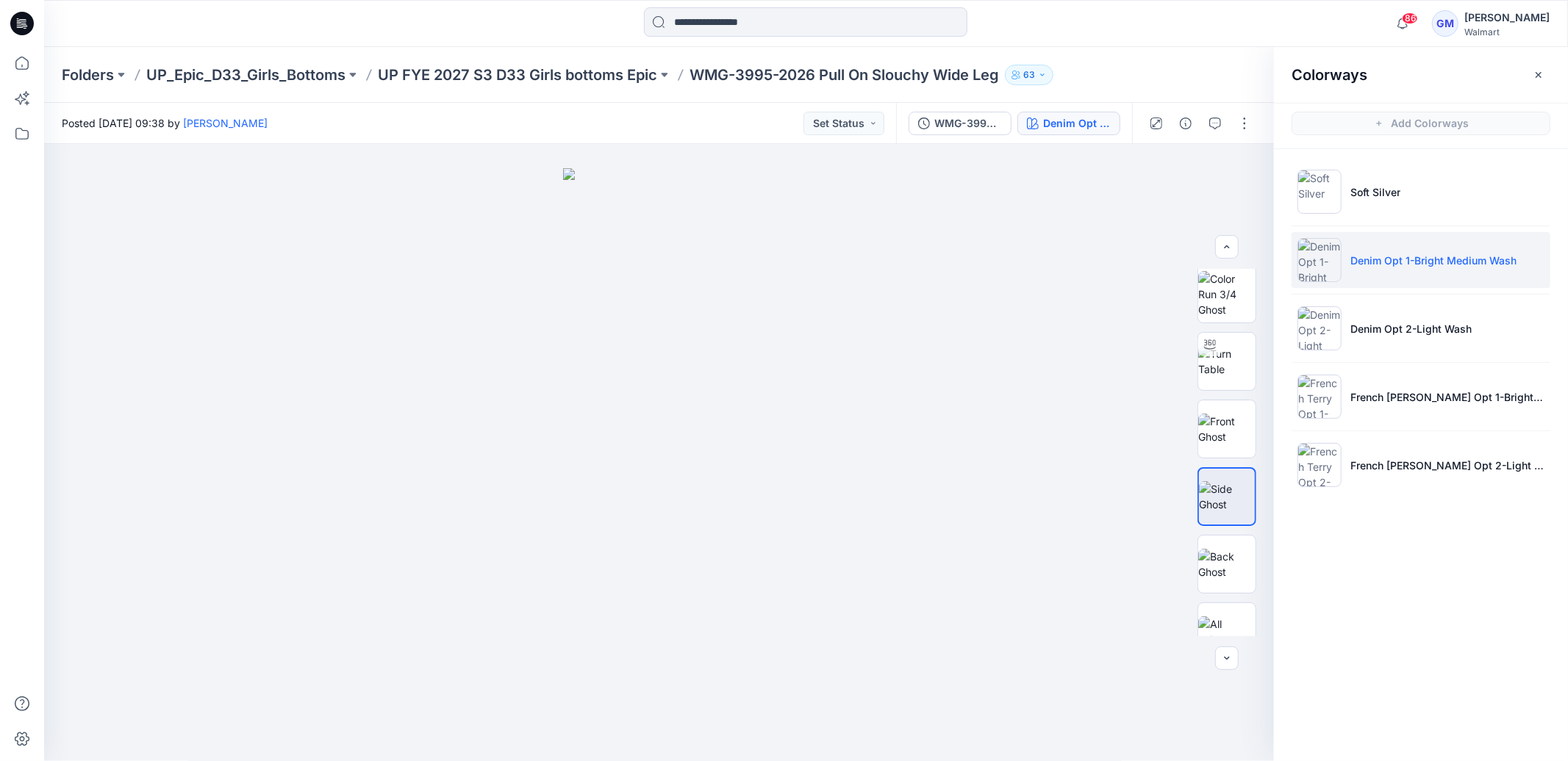
click at [1540, 69] on icon "button" at bounding box center [1538, 75] width 11 height 11
